Goal: Task Accomplishment & Management: Complete application form

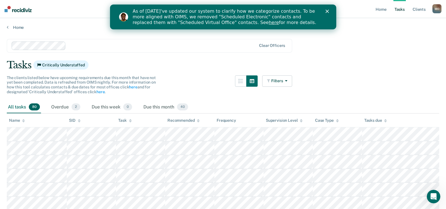
click at [326, 10] on icon "Close" at bounding box center [326, 11] width 3 height 3
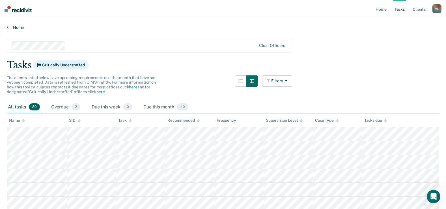
click at [16, 29] on link "Home" at bounding box center [223, 27] width 432 height 5
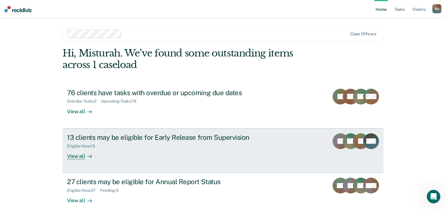
click at [183, 143] on div "Eligible Now : 13" at bounding box center [166, 145] width 198 height 7
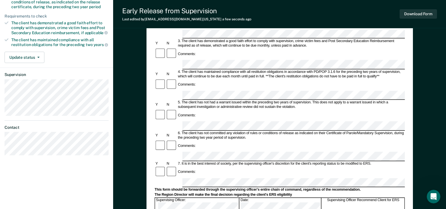
scroll to position [97, 0]
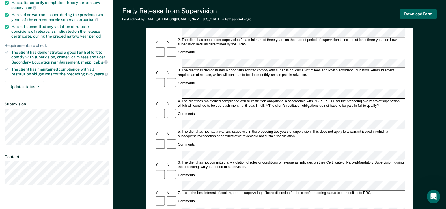
click at [420, 12] on button "Download Form" at bounding box center [417, 13] width 37 height 9
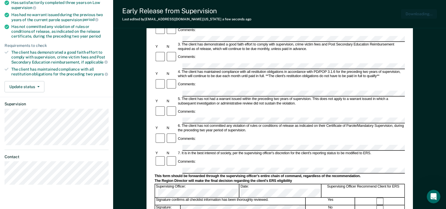
scroll to position [0, 0]
